Goal: Information Seeking & Learning: Learn about a topic

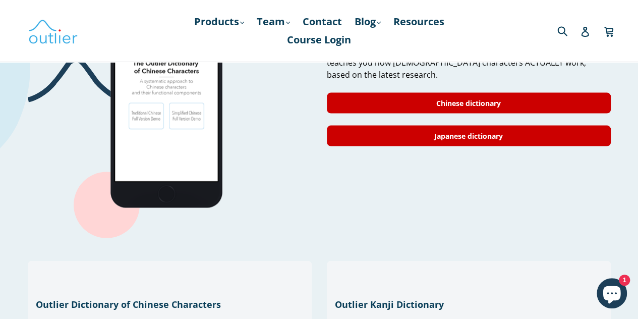
scroll to position [941, 0]
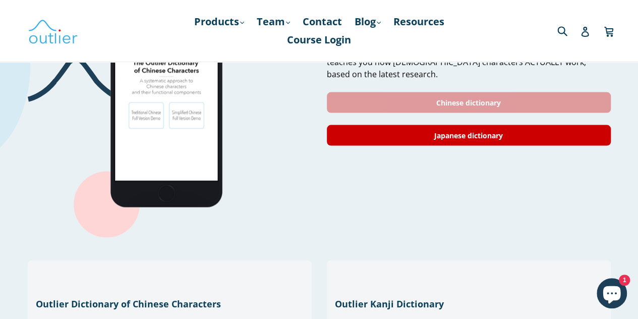
click at [345, 92] on link "Chinese dictionary" at bounding box center [469, 102] width 284 height 21
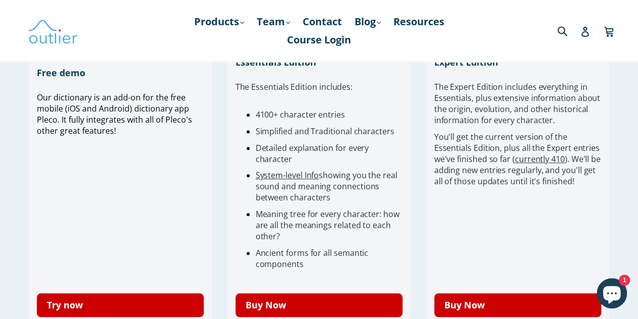
scroll to position [327, 0]
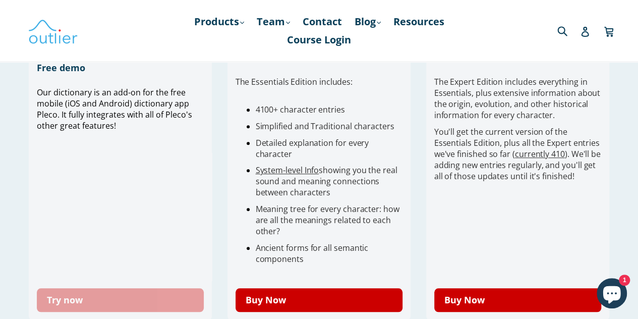
click at [167, 311] on link "Try now" at bounding box center [121, 300] width 168 height 24
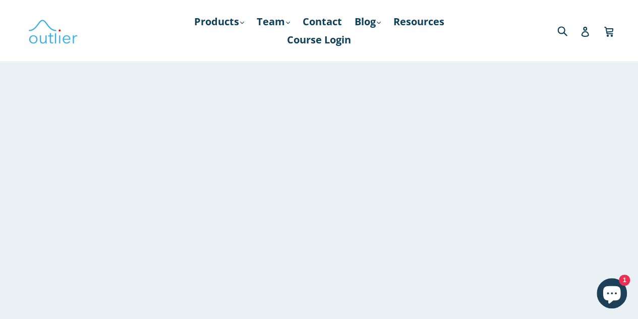
scroll to position [367, 0]
